Goal: Entertainment & Leisure: Consume media (video, audio)

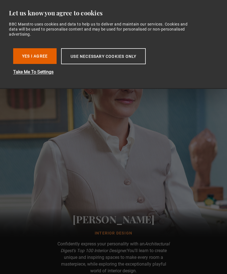
scroll to position [0, 586]
click at [35, 54] on button "Yes I Agree" at bounding box center [35, 56] width 44 height 16
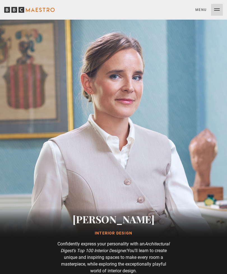
click at [220, 11] on button "Menu Close" at bounding box center [210, 10] width 28 height 12
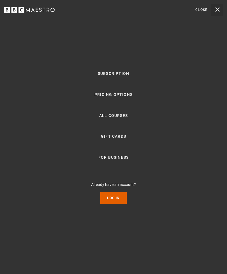
click at [117, 204] on link "Log In" at bounding box center [114, 198] width 26 height 12
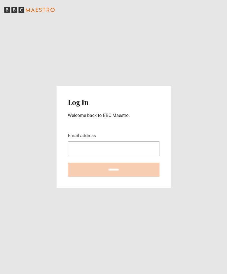
click at [133, 156] on input "Email address" at bounding box center [114, 149] width 92 height 15
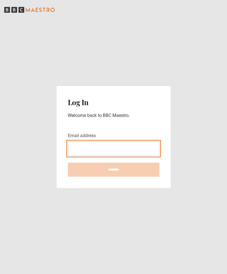
type input "**********"
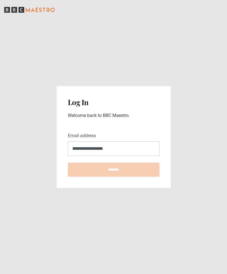
click at [114, 177] on input "********" at bounding box center [114, 170] width 92 height 14
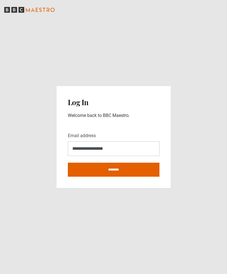
type input "**********"
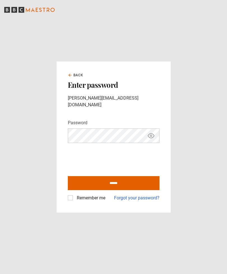
click at [75, 202] on label "Remember me" at bounding box center [90, 198] width 31 height 7
click at [124, 186] on input "******" at bounding box center [114, 183] width 92 height 14
type input "**********"
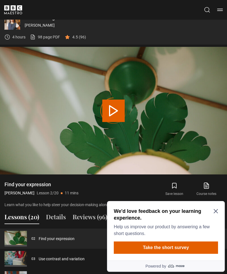
click at [217, 210] on icon "Close Maze Prompt" at bounding box center [216, 212] width 4 height 4
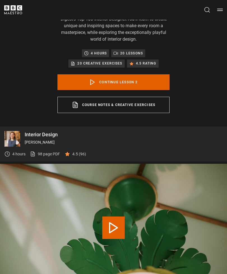
scroll to position [219, 0]
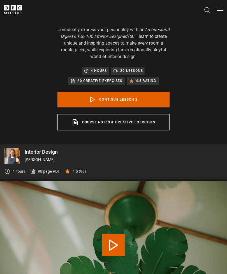
click at [223, 8] on button "Menu" at bounding box center [221, 10] width 6 height 6
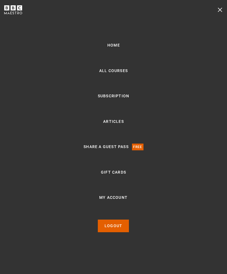
click at [123, 74] on link "All Courses" at bounding box center [113, 71] width 29 height 7
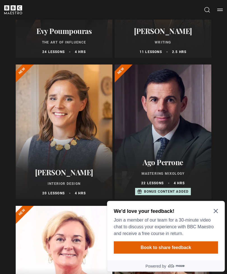
scroll to position [160, 0]
click at [215, 210] on icon "Close Maze Prompt" at bounding box center [216, 211] width 4 height 4
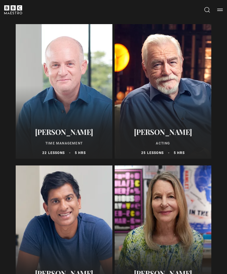
scroll to position [1187, 0]
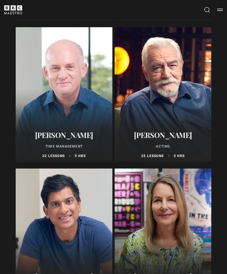
click at [81, 94] on div at bounding box center [64, 95] width 97 height 135
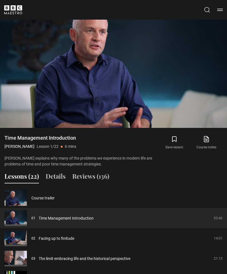
scroll to position [383, 0]
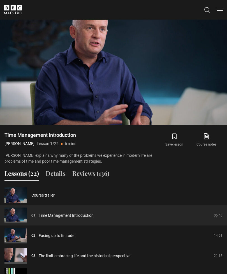
click at [83, 219] on link "Time Management Introduction" at bounding box center [66, 216] width 55 height 6
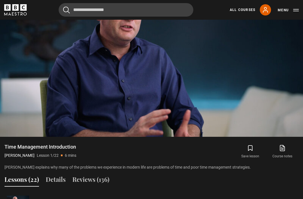
scroll to position [284, 0]
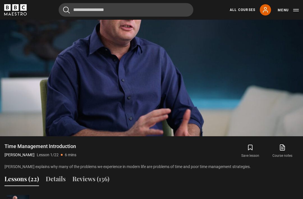
click at [227, 131] on video-js "Video Player is loading. Play Lesson Time Management Introduction 10s Skip Back…" at bounding box center [151, 50] width 303 height 171
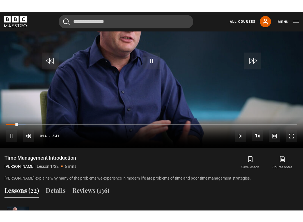
scroll to position [6, 0]
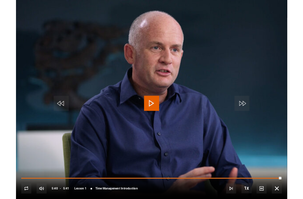
scroll to position [252, 0]
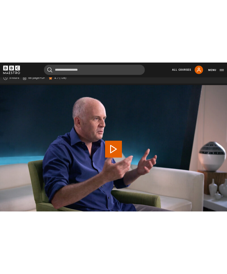
scroll to position [189, 0]
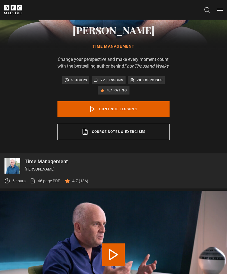
click at [130, 116] on link "Continue lesson 2" at bounding box center [114, 109] width 112 height 16
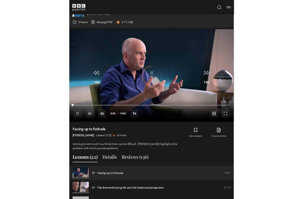
scroll to position [287, 0]
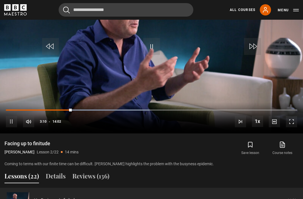
click at [199, 86] on video-js "Video Player is loading. Play Lesson Facing up to finitude 10s Skip Back 10 sec…" at bounding box center [151, 47] width 303 height 171
